Goal: Transaction & Acquisition: Book appointment/travel/reservation

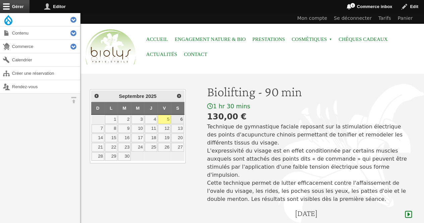
click at [180, 117] on link "6" at bounding box center [177, 119] width 13 height 9
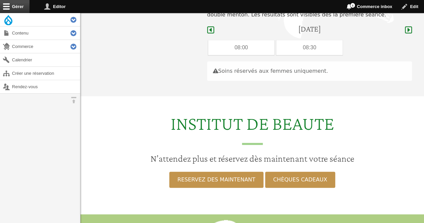
scroll to position [200, 0]
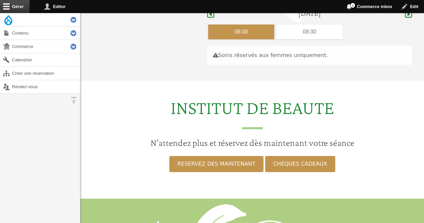
click at [234, 24] on div "08:00" at bounding box center [241, 31] width 66 height 15
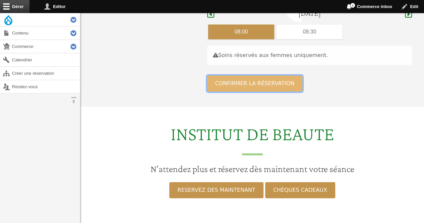
click at [230, 75] on button "Confirmer la réservation" at bounding box center [255, 83] width 96 height 16
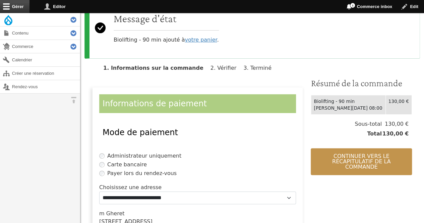
scroll to position [93, 0]
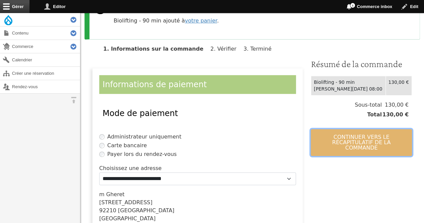
click at [360, 134] on button "Continuer vers le récapitulatif de la commande" at bounding box center [361, 142] width 101 height 27
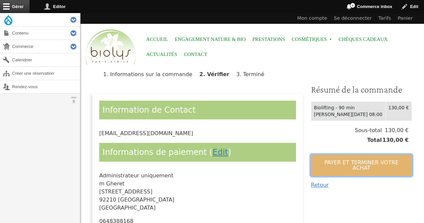
click at [356, 163] on button "Payer et terminer votre achat" at bounding box center [361, 165] width 101 height 21
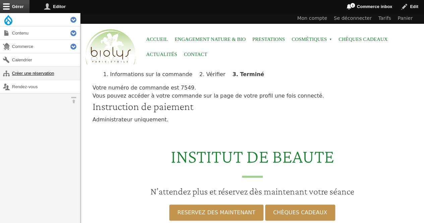
click at [53, 73] on link "Créer une réservation" at bounding box center [40, 73] width 80 height 13
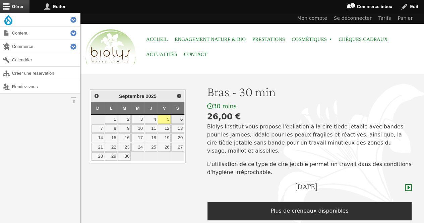
click at [183, 117] on link "6" at bounding box center [177, 119] width 13 height 9
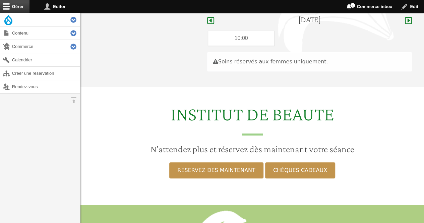
scroll to position [173, 0]
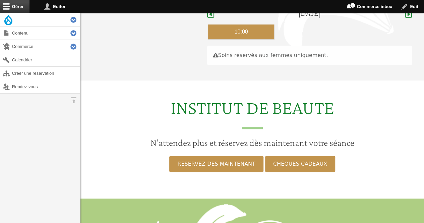
click at [225, 28] on div "10:00" at bounding box center [241, 31] width 66 height 15
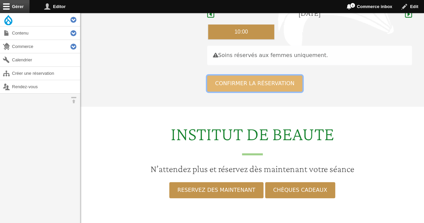
click at [227, 75] on button "Confirmer la réservation" at bounding box center [255, 83] width 96 height 16
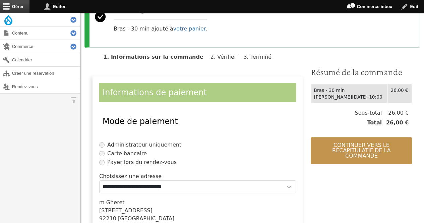
scroll to position [90, 0]
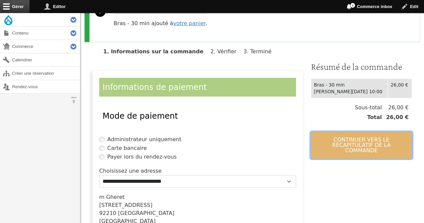
click at [359, 134] on button "Continuer vers le récapitulatif de la commande" at bounding box center [361, 145] width 101 height 27
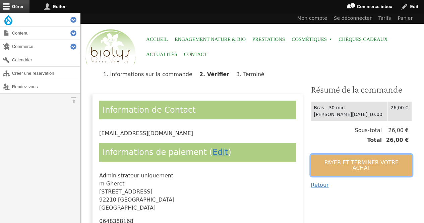
click at [356, 155] on button "Payer et terminer votre achat" at bounding box center [361, 165] width 101 height 21
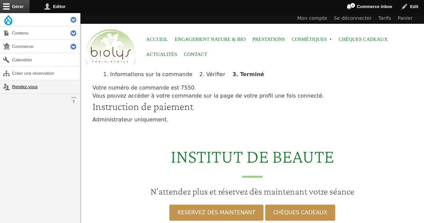
click at [30, 85] on link "Rendez-vous" at bounding box center [40, 86] width 80 height 13
